Goal: Check status

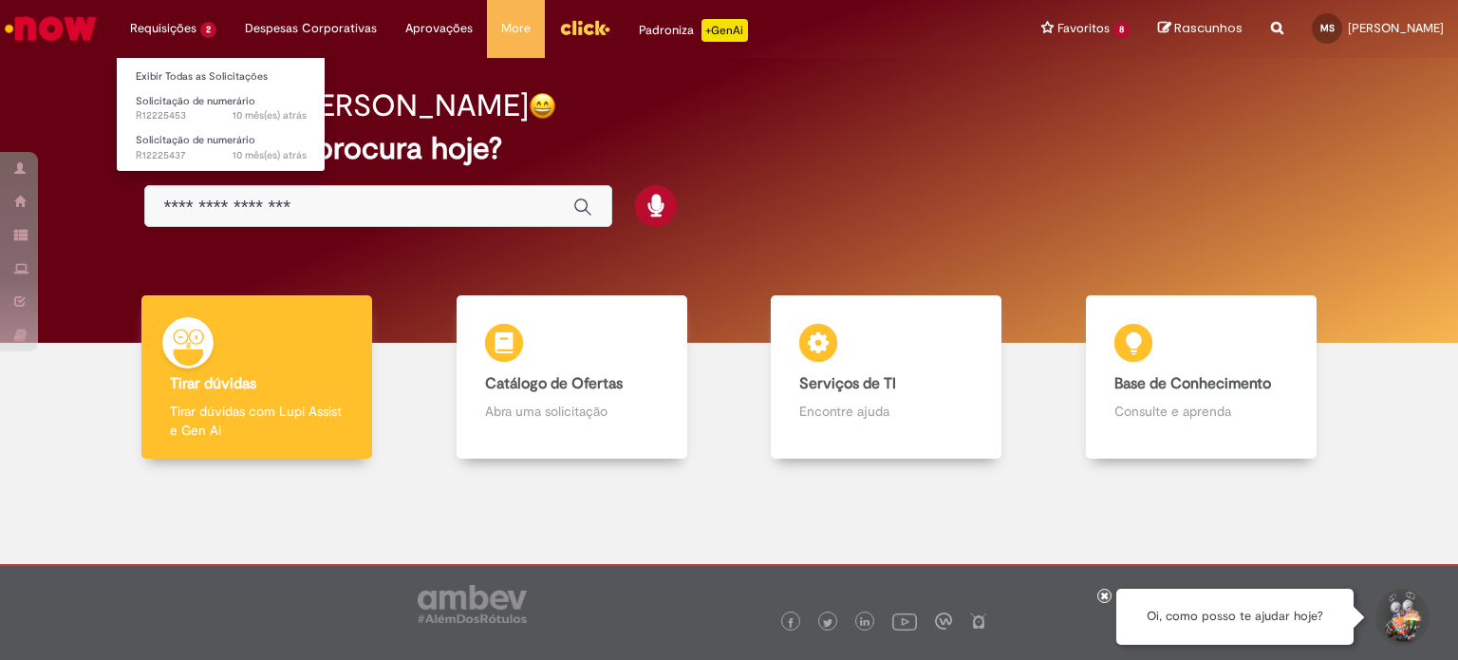
click at [179, 24] on li "Requisições 2 Exibir Todas as Solicitações Solicitação de numerário 10 mês(es) …" at bounding box center [173, 28] width 115 height 57
click at [179, 83] on link "Exibir Todas as Solicitações" at bounding box center [221, 76] width 209 height 21
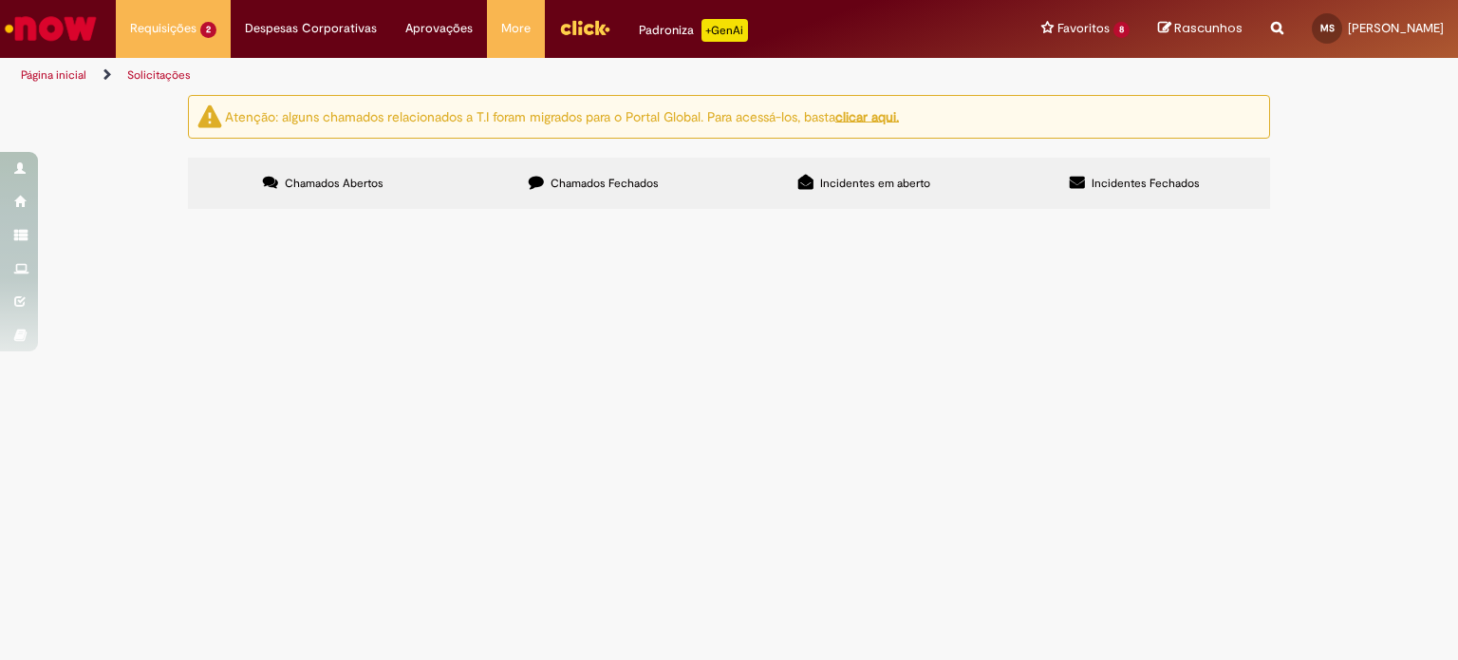
click at [610, 181] on span "Chamados Fechados" at bounding box center [605, 183] width 108 height 15
click at [0, 0] on input "Pesquisar" at bounding box center [0, 0] width 0 height 0
type input "*****"
click at [0, 0] on button "Pesquisar" at bounding box center [0, 0] width 0 height 0
click at [0, 0] on span "Pesquisar" at bounding box center [0, 0] width 0 height 0
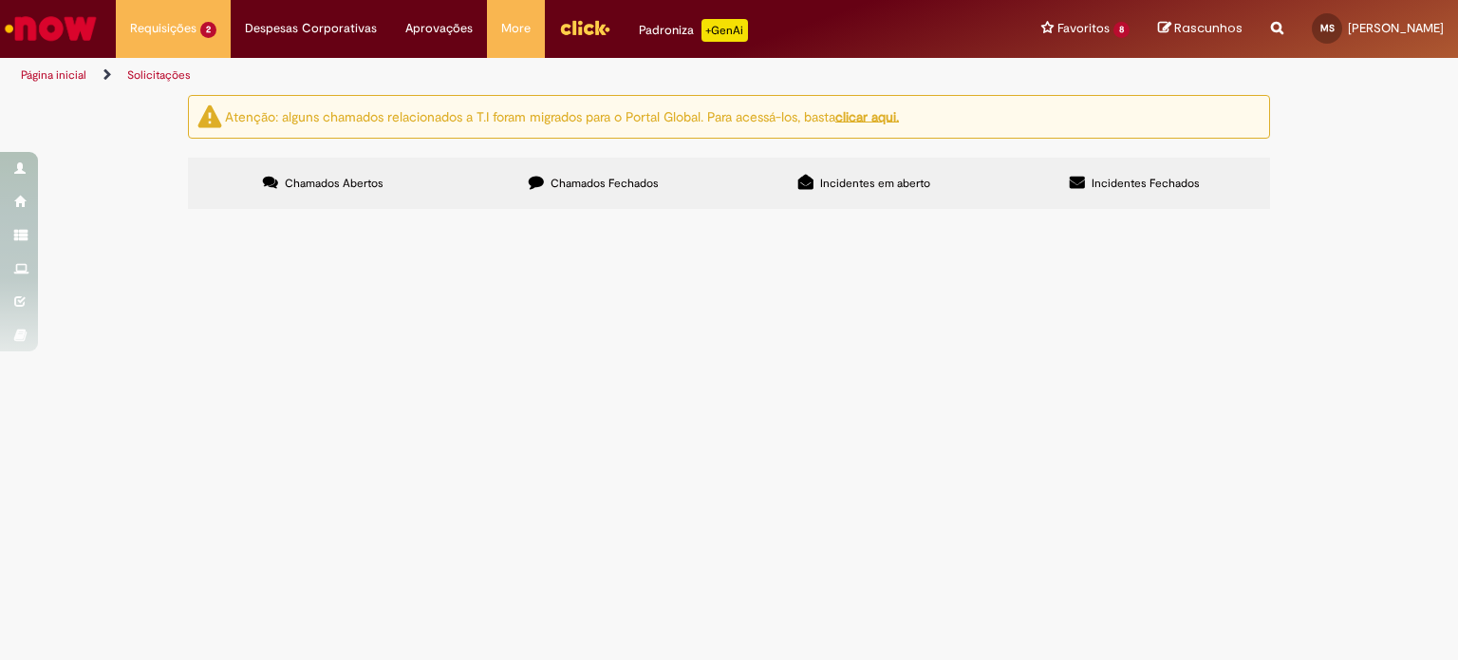
click at [0, 0] on input "Pesquisar" at bounding box center [0, 0] width 0 height 0
type input "*****"
click at [0, 0] on button "Pesquisar" at bounding box center [0, 0] width 0 height 0
click at [0, 0] on input "Pesquisar" at bounding box center [0, 0] width 0 height 0
type input "***"
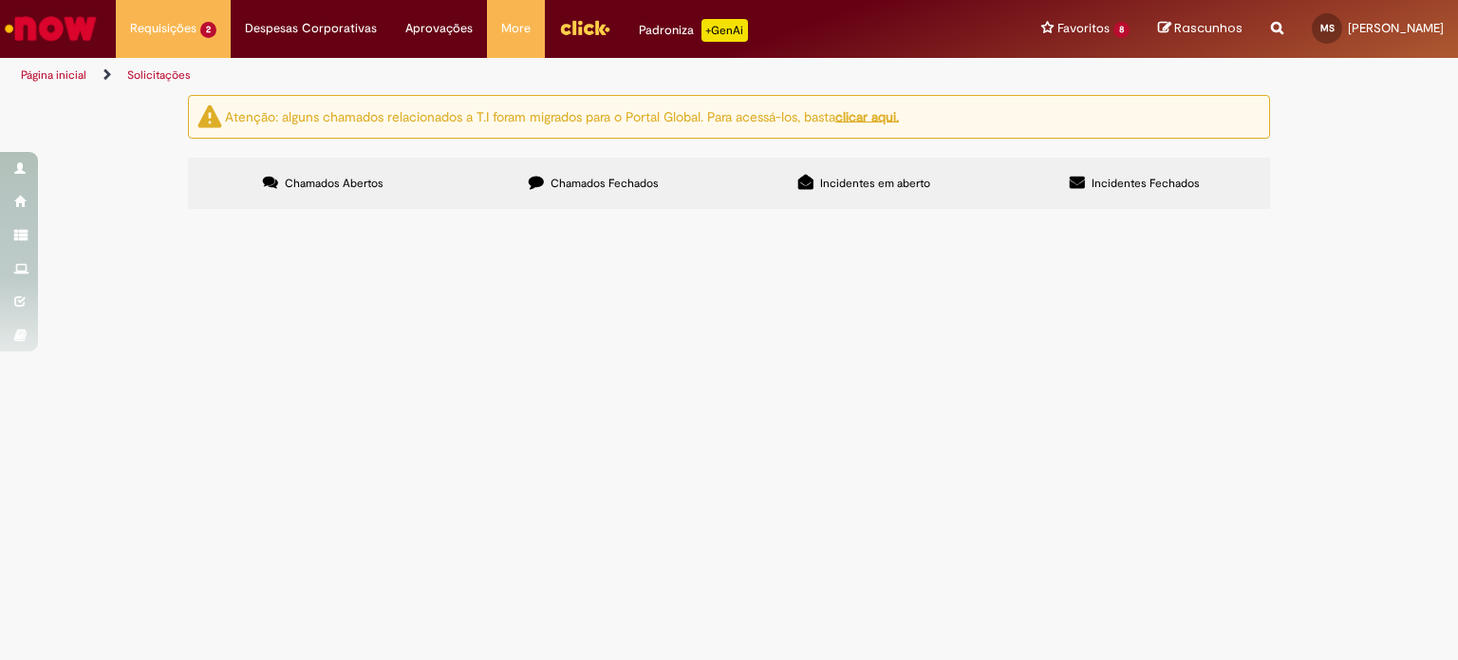
click at [0, 0] on button "Pesquisar" at bounding box center [0, 0] width 0 height 0
click at [315, 184] on span "Chamados Abertos" at bounding box center [334, 183] width 99 height 15
click at [592, 181] on span "Chamados Fechados" at bounding box center [605, 183] width 108 height 15
click at [0, 0] on span "Pesquisar" at bounding box center [0, 0] width 0 height 0
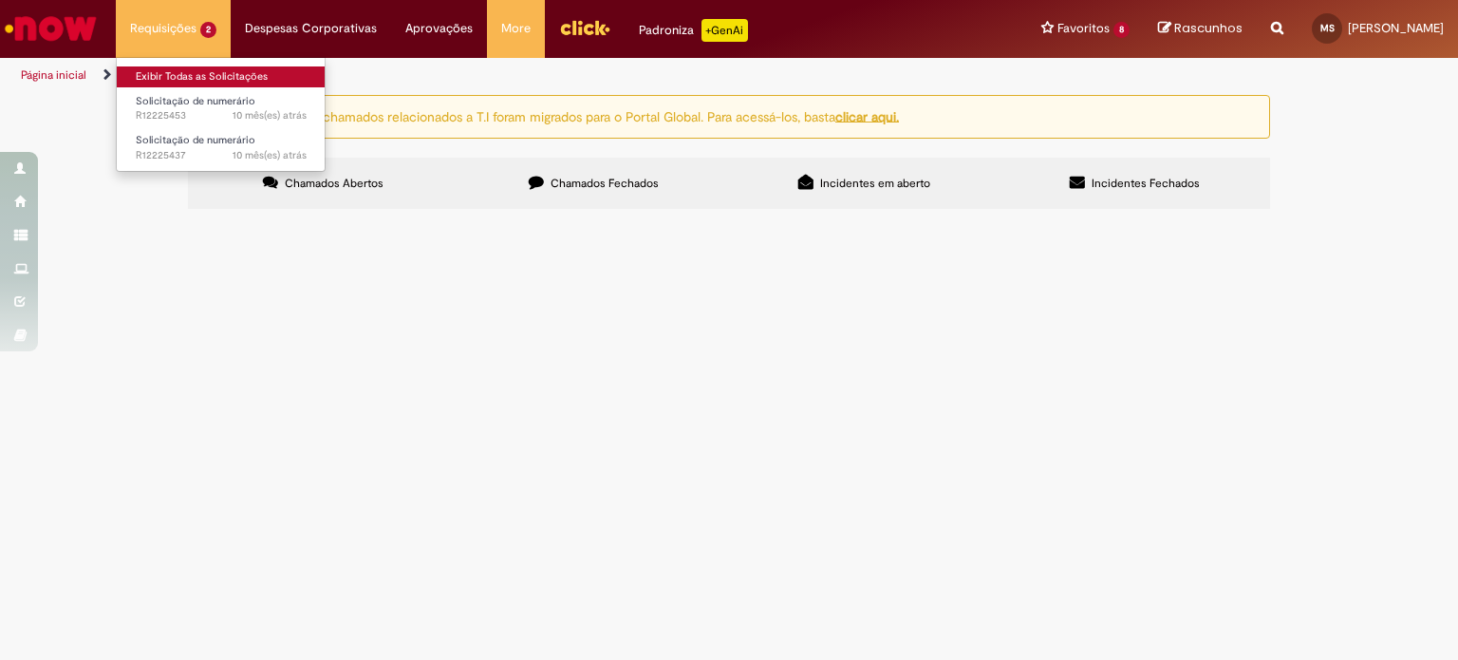
click at [189, 80] on link "Exibir Todas as Solicitações" at bounding box center [221, 76] width 209 height 21
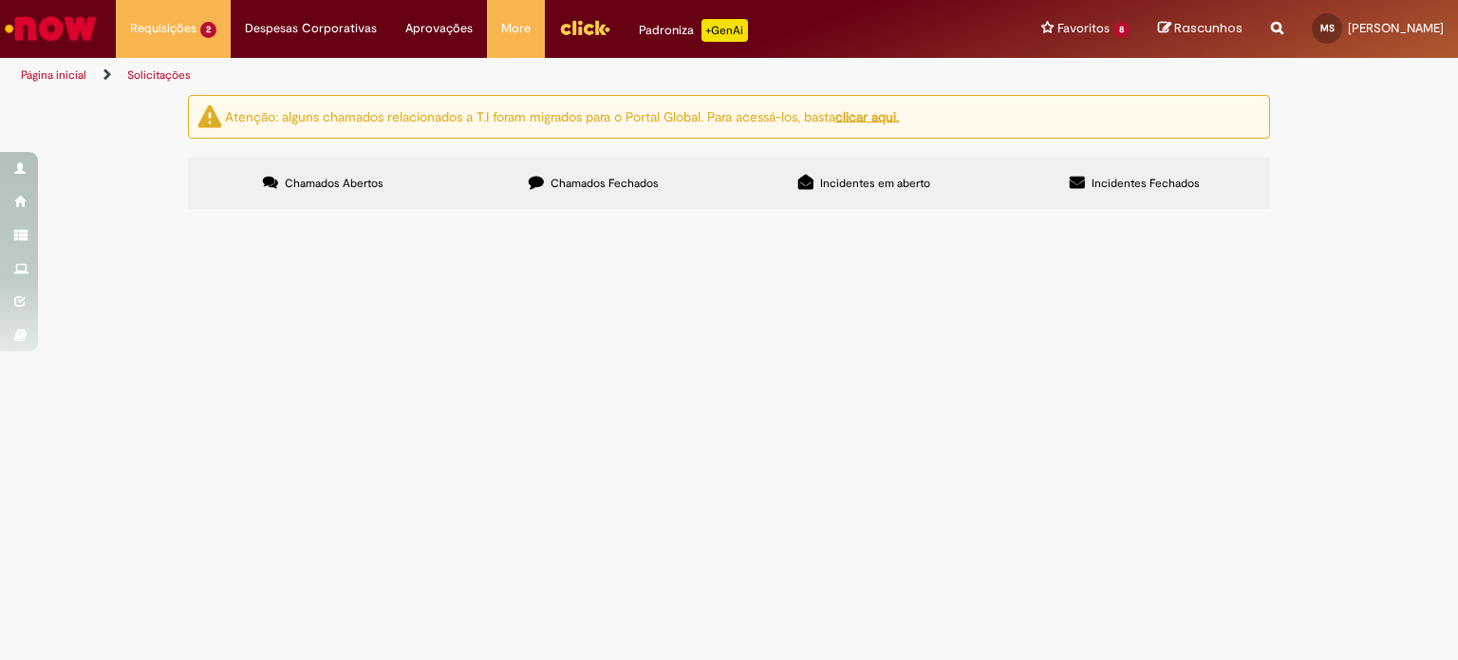
click at [145, 73] on link "Solicitações" at bounding box center [159, 74] width 64 height 15
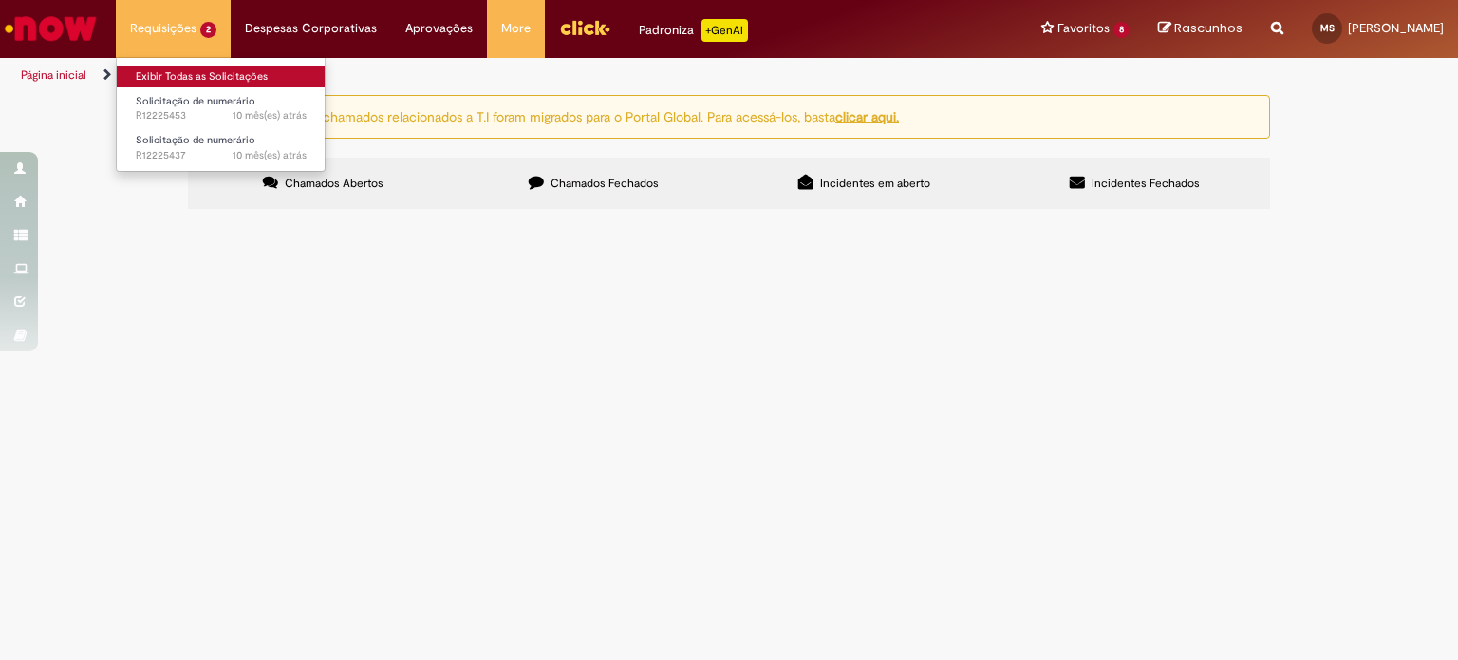
click at [175, 75] on link "Exibir Todas as Solicitações" at bounding box center [221, 76] width 209 height 21
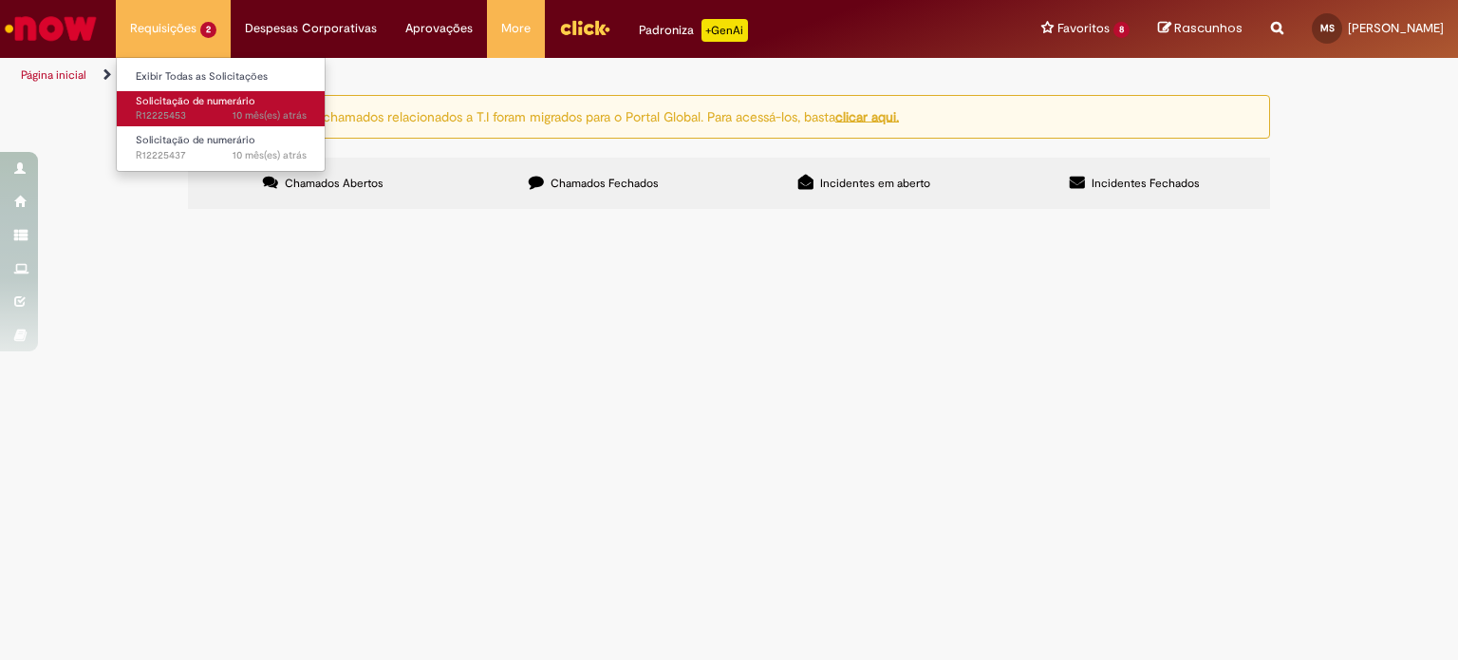
click at [175, 97] on span "Solicitação de numerário" at bounding box center [196, 101] width 120 height 14
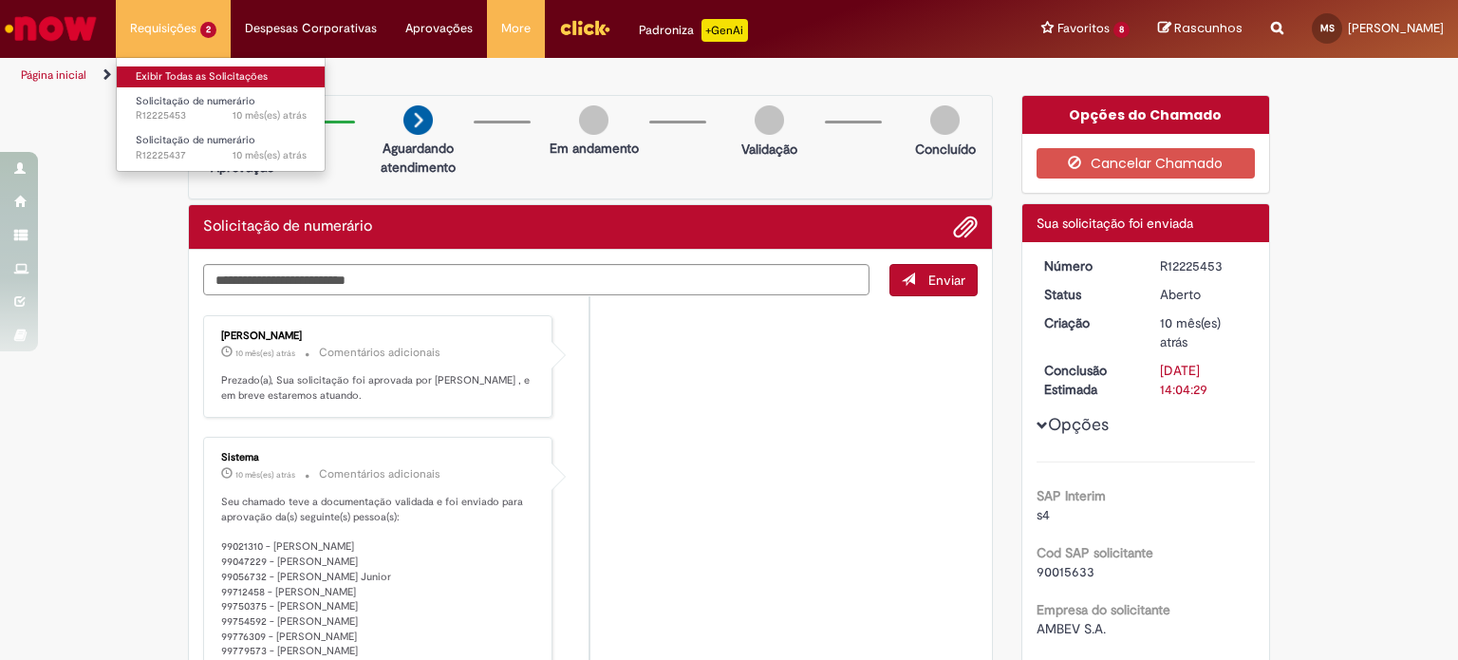
click at [171, 71] on link "Exibir Todas as Solicitações" at bounding box center [221, 76] width 209 height 21
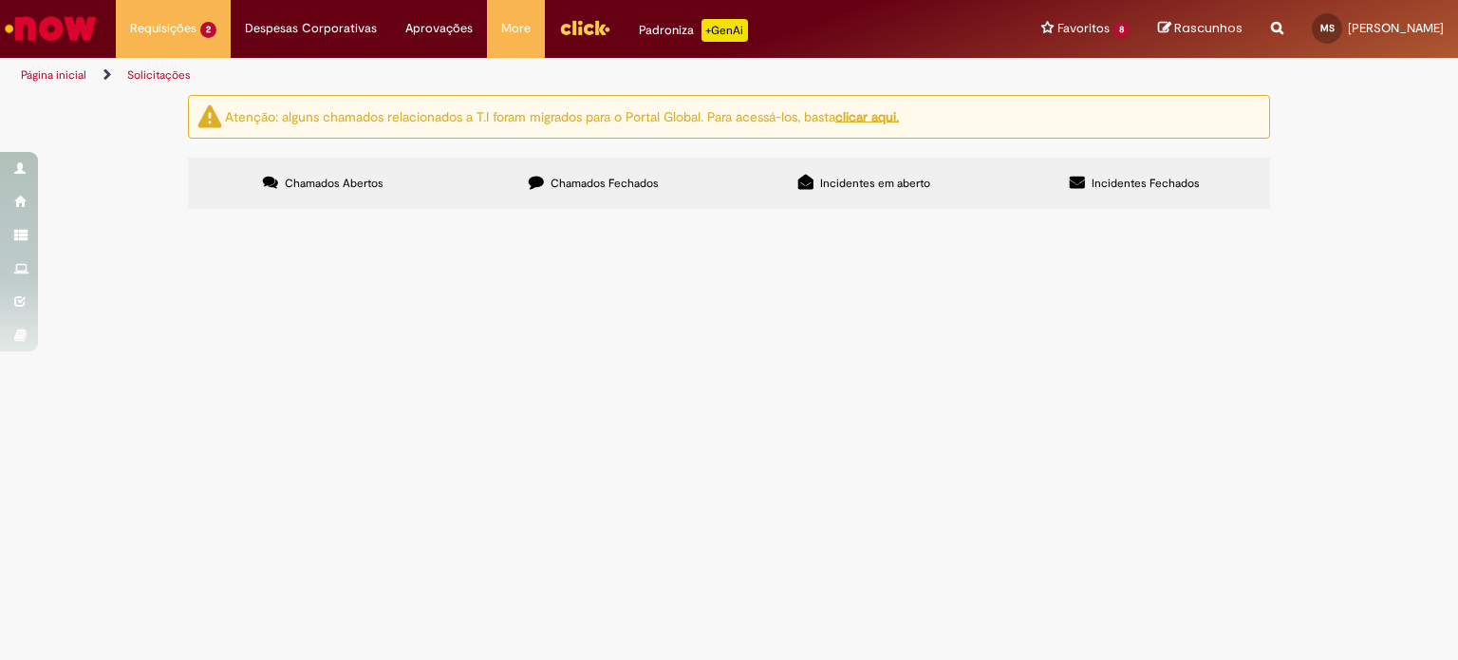
click at [604, 179] on span "Chamados Fechados" at bounding box center [605, 183] width 108 height 15
click at [0, 0] on input "Pesquisar" at bounding box center [0, 0] width 0 height 0
type input "*"
click at [0, 0] on link "9" at bounding box center [0, 0] width 0 height 0
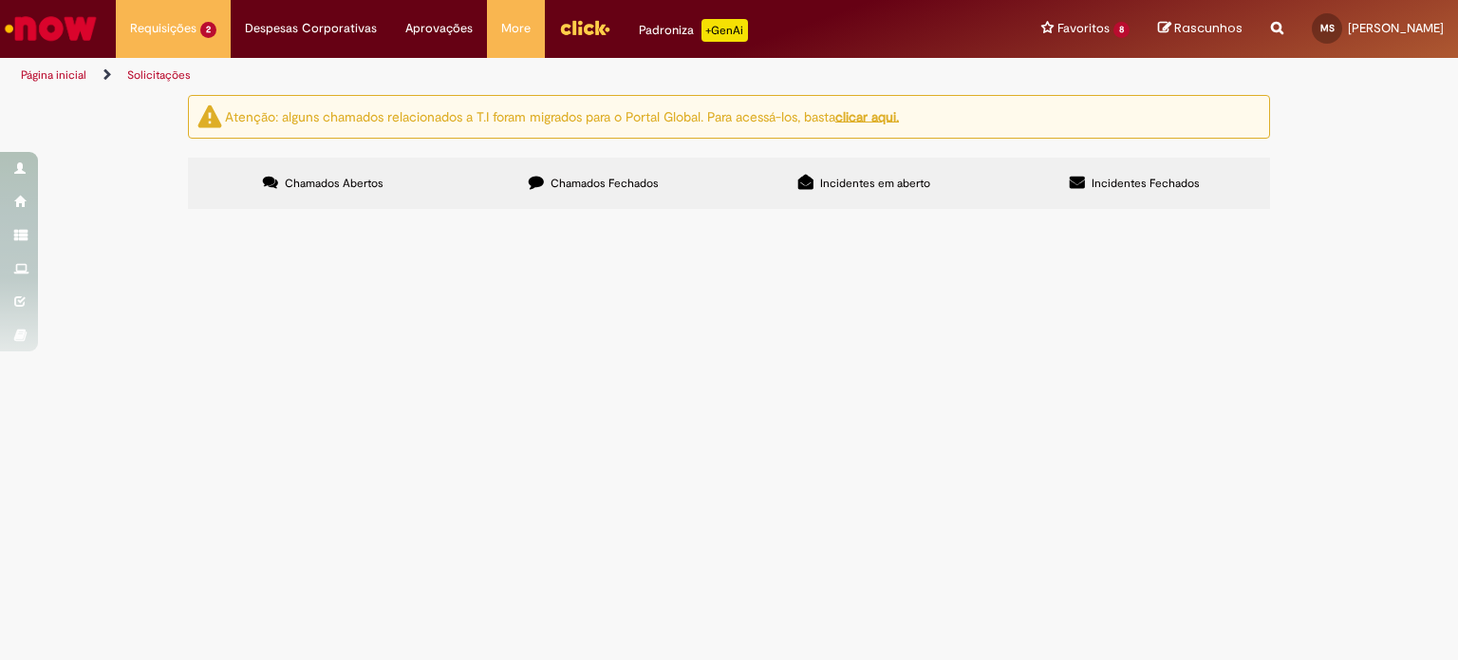
scroll to position [915, 0]
click at [0, 0] on link "6" at bounding box center [0, 0] width 0 height 0
click at [0, 0] on input "Pesquisar" at bounding box center [0, 0] width 0 height 0
type input "**********"
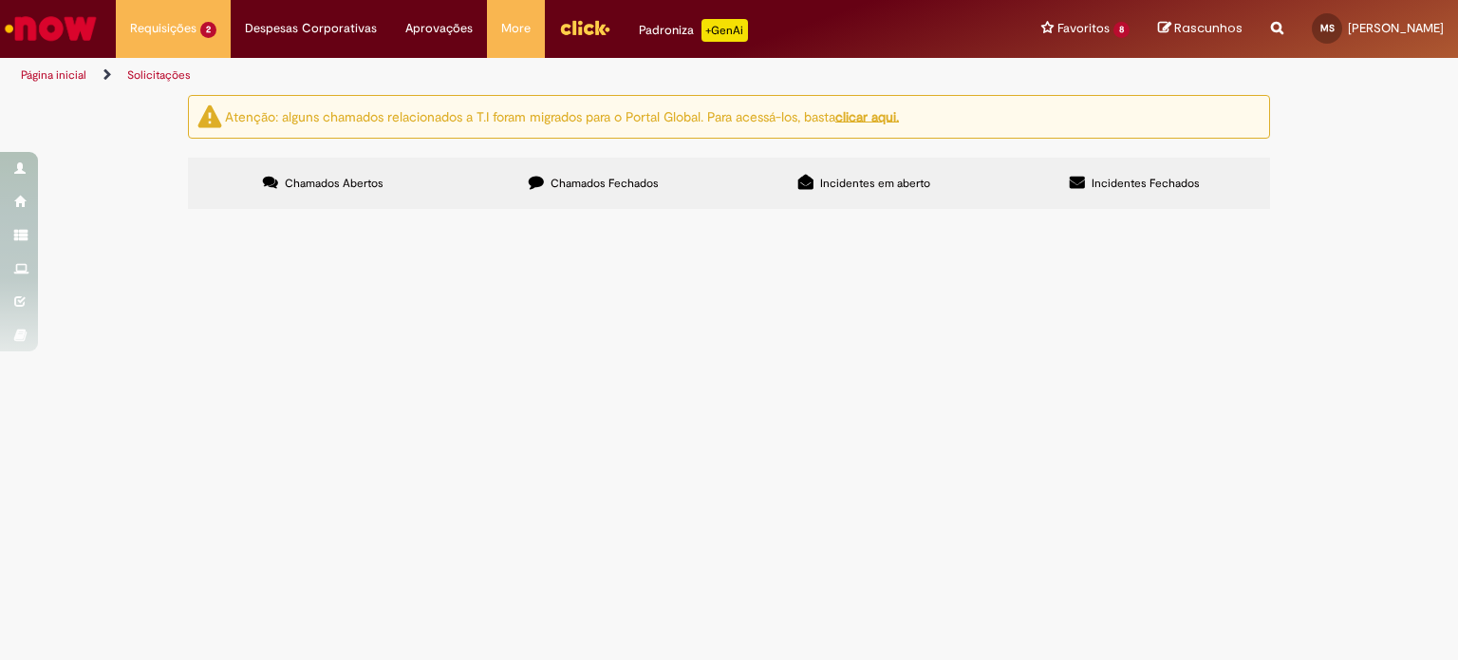
click at [0, 0] on button "Pesquisar" at bounding box center [0, 0] width 0 height 0
click at [0, 0] on span "PGTO ANUIDADE CRQ - AMBEV Cód de fornecedor S4 - 238441 Data de vencimento do b…" at bounding box center [0, 0] width 0 height 0
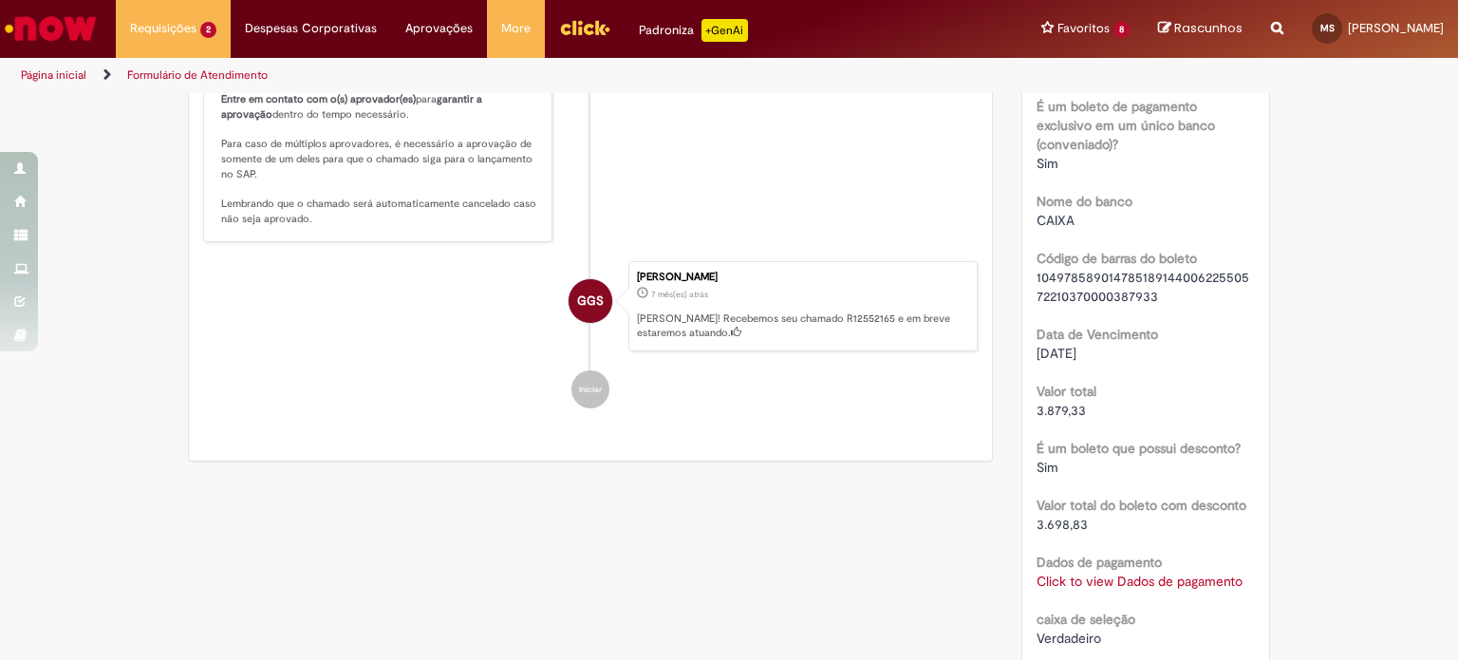
scroll to position [1804, 0]
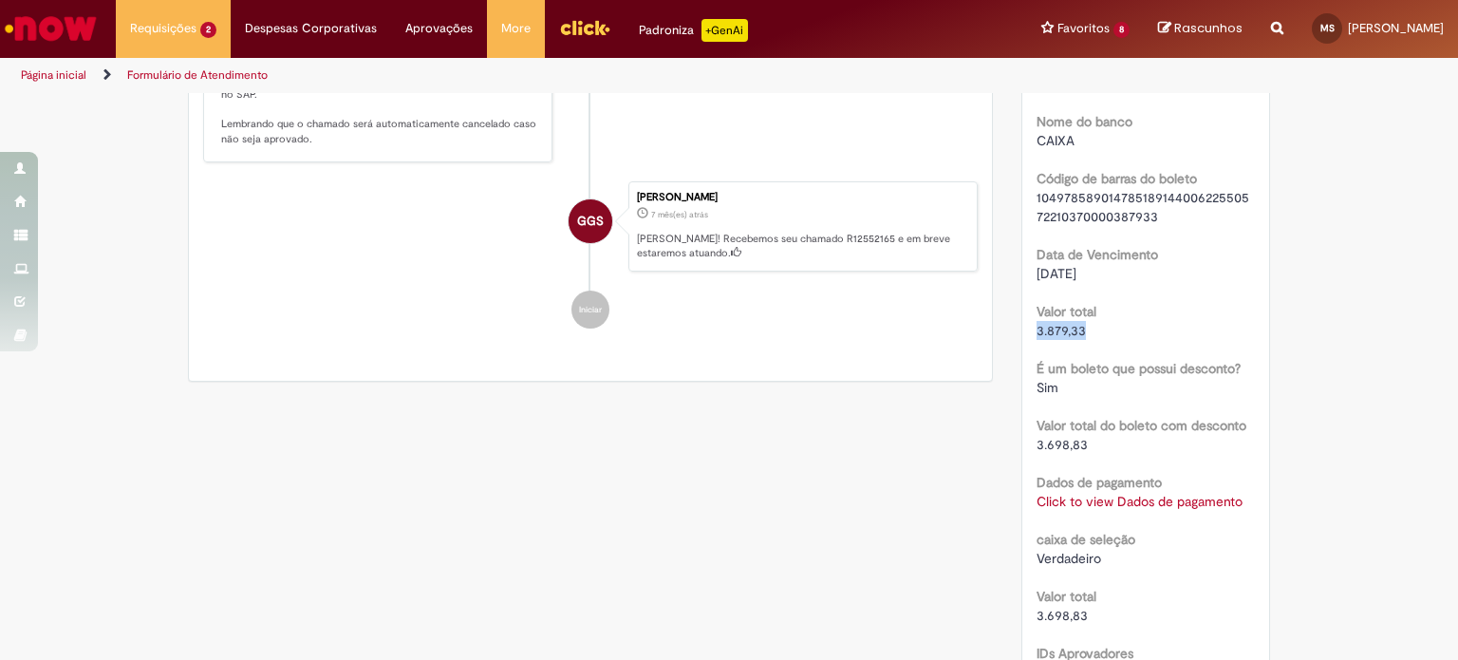
drag, startPoint x: 1095, startPoint y: 333, endPoint x: 1029, endPoint y: 337, distance: 65.6
click at [1037, 337] on div "3.879,33" at bounding box center [1146, 330] width 219 height 19
copy span "3.879,33"
